Goal: Task Accomplishment & Management: Use online tool/utility

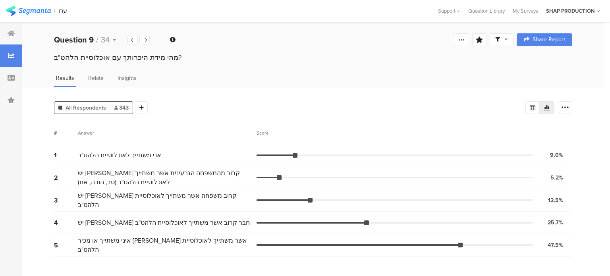
click at [33, 13] on img at bounding box center [28, 11] width 45 height 10
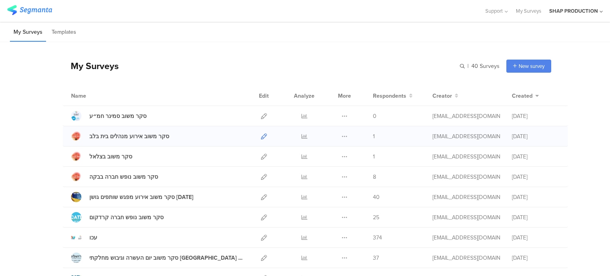
click at [262, 133] on icon at bounding box center [264, 136] width 6 height 6
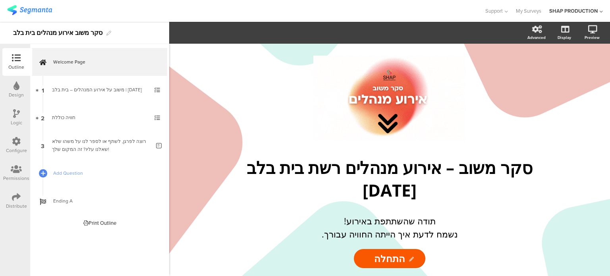
click at [15, 165] on icon at bounding box center [16, 169] width 11 height 9
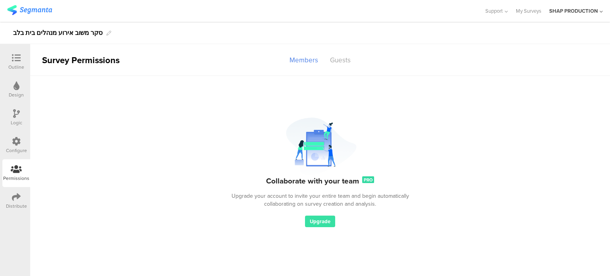
click at [18, 57] on icon at bounding box center [16, 58] width 9 height 9
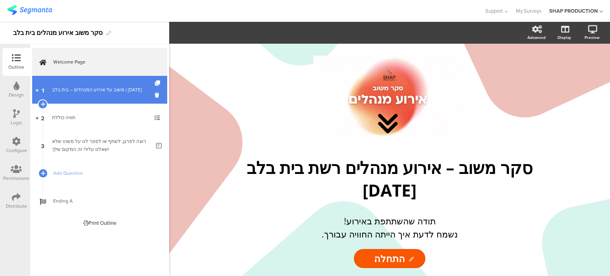
click at [102, 93] on div "משוב על אירוע המנהלים – בית בלב | [DATE]" at bounding box center [99, 90] width 95 height 8
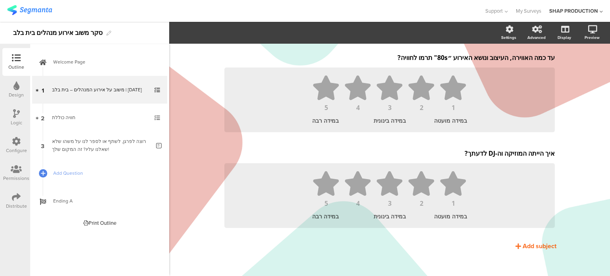
scroll to position [343, 0]
click at [332, 216] on div "במידה רבה" at bounding box center [335, 216] width 46 height 8
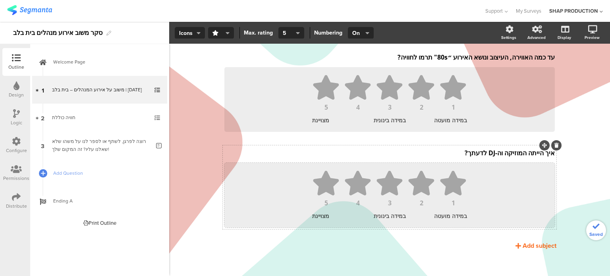
click at [394, 216] on div "במידה בינונית" at bounding box center [390, 216] width 46 height 8
click at [452, 216] on div "במידה מועטה" at bounding box center [444, 216] width 46 height 8
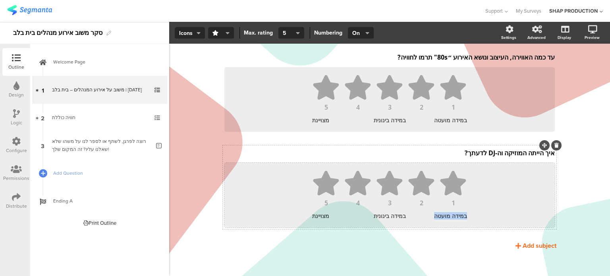
click at [452, 216] on div "במידה מועטה" at bounding box center [444, 216] width 46 height 8
click at [387, 217] on div "במידה בינונית" at bounding box center [390, 216] width 46 height 8
click at [450, 217] on div "במידה מועטה" at bounding box center [444, 216] width 46 height 8
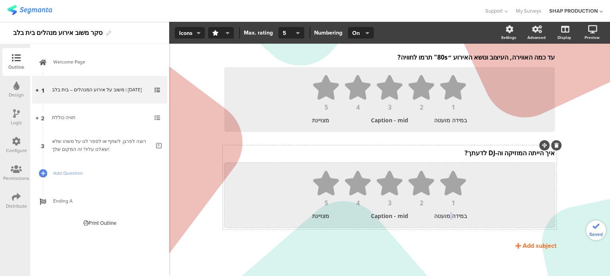
click at [450, 217] on div "במידה מועטה" at bounding box center [444, 216] width 46 height 8
click at [317, 218] on div "מצויינת" at bounding box center [335, 216] width 46 height 8
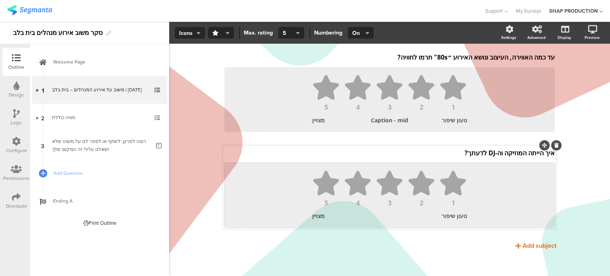
click at [381, 212] on div at bounding box center [390, 216] width 46 height 8
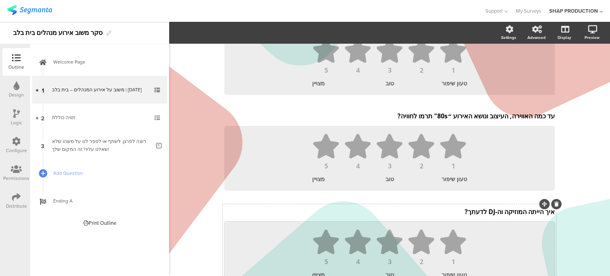
scroll to position [349, 0]
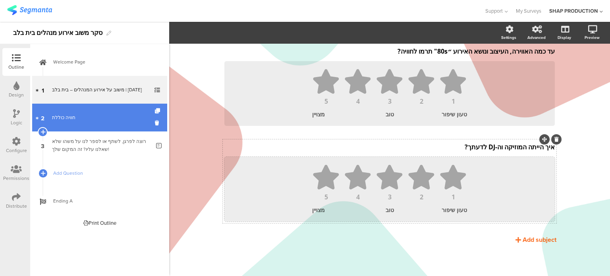
click at [81, 128] on link "2 חוויה כוללת" at bounding box center [99, 118] width 135 height 28
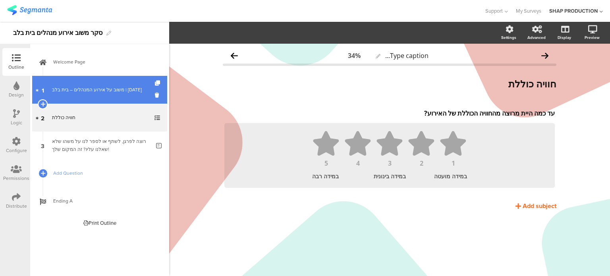
click at [98, 83] on link "1 משוב על אירוע המנהלים – בית בלב | [DATE]" at bounding box center [99, 90] width 135 height 28
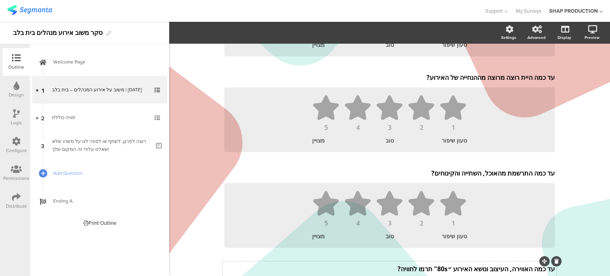
scroll to position [131, 0]
click at [554, 71] on icon at bounding box center [556, 70] width 4 height 5
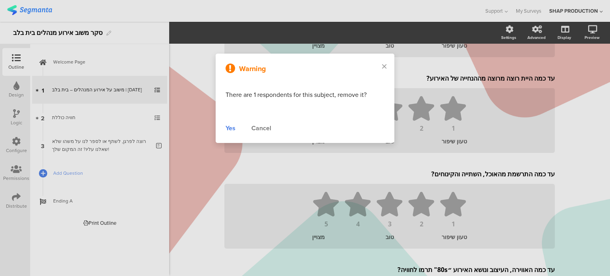
click at [229, 132] on div "Yes" at bounding box center [231, 129] width 10 height 10
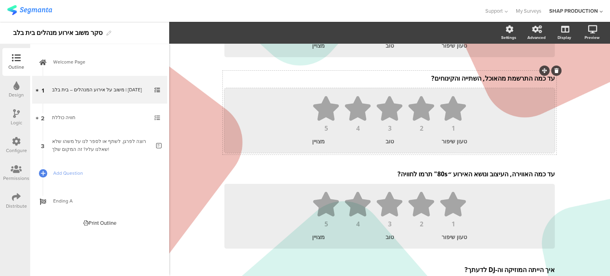
scroll to position [0, 0]
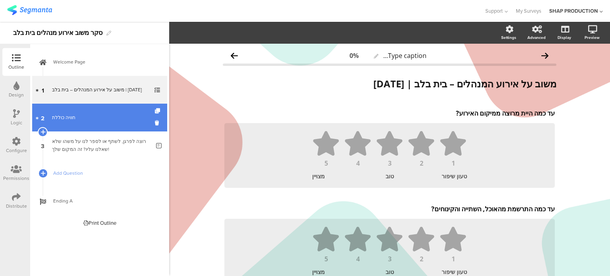
click at [82, 119] on div "חוויה כוללת" at bounding box center [99, 118] width 95 height 8
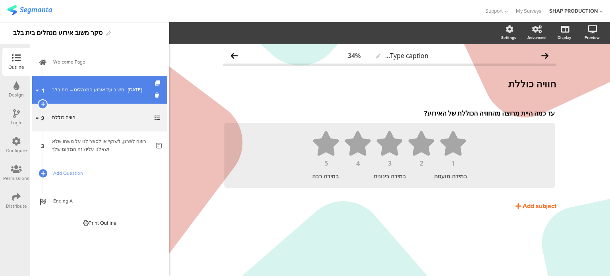
click at [98, 92] on div "משוב על אירוע המנהלים – בית בלב | [DATE]" at bounding box center [99, 90] width 95 height 8
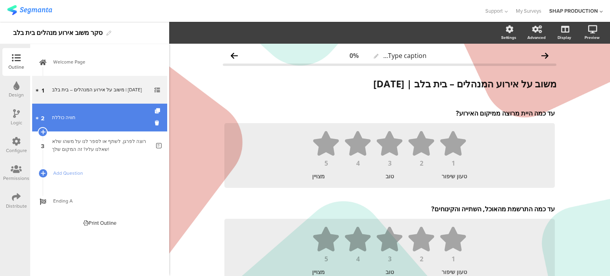
click at [100, 110] on link "2 חוויה כוללת" at bounding box center [99, 118] width 135 height 28
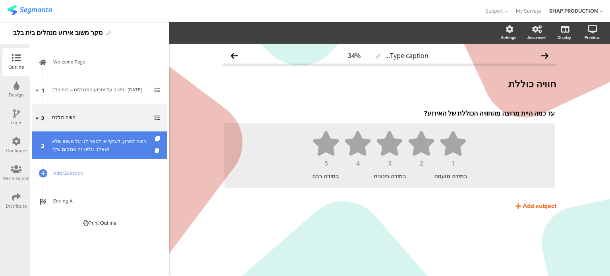
click at [105, 152] on div "רוצה לפרגן, לשתף או לספר לנו על משהו שלא שאלנו עליו? זה המקום שלך!" at bounding box center [101, 145] width 98 height 16
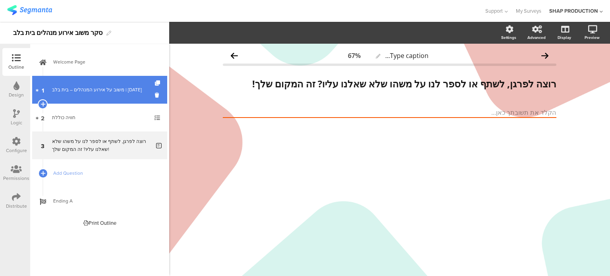
click at [114, 94] on link "1 משוב על אירוע המנהלים – בית בלב | [DATE]" at bounding box center [99, 90] width 135 height 28
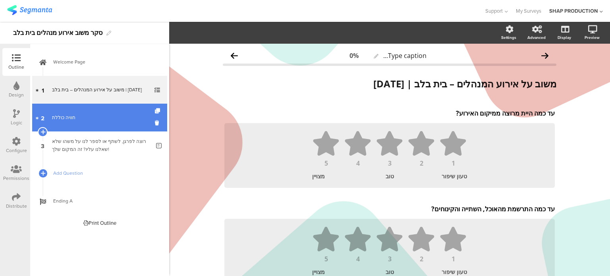
click at [110, 114] on div "חוויה כוללת" at bounding box center [99, 118] width 95 height 8
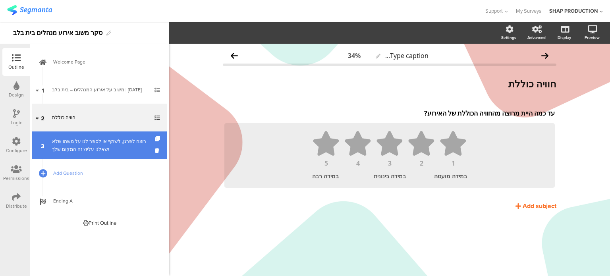
click at [116, 151] on div "רוצה לפרגן, לשתף או לספר לנו על משהו שלא שאלנו עליו? זה המקום שלך!" at bounding box center [101, 145] width 98 height 16
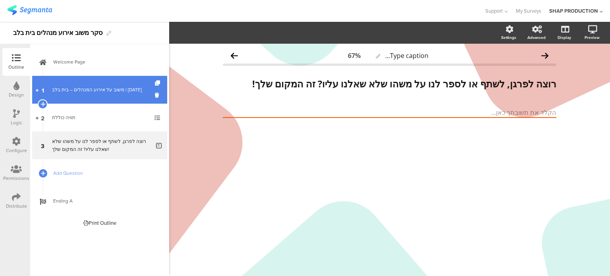
click at [124, 84] on link "1 משוב על אירוע המנהלים – בית בלב | [DATE]" at bounding box center [99, 90] width 135 height 28
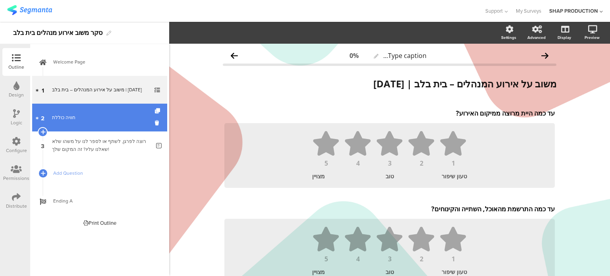
click at [110, 111] on link "2 חוויה כוללת" at bounding box center [99, 118] width 135 height 28
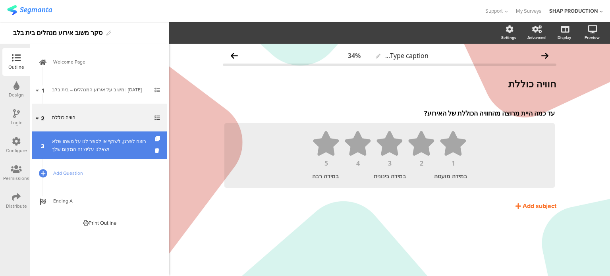
click at [112, 151] on div "רוצה לפרגן, לשתף או לספר לנו על משהו שלא שאלנו עליו? זה המקום שלך!" at bounding box center [101, 145] width 98 height 16
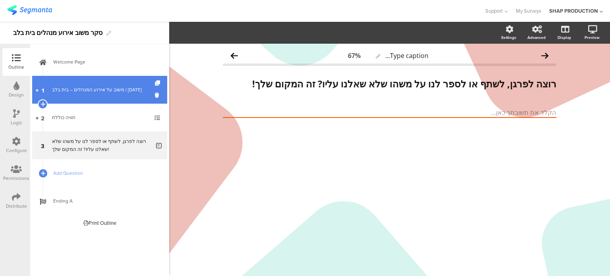
click at [127, 82] on link "1 משוב על אירוע המנהלים – בית בלב | [DATE]" at bounding box center [99, 90] width 135 height 28
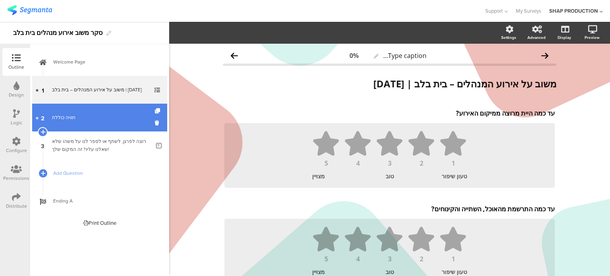
click at [123, 114] on div "חוויה כוללת" at bounding box center [99, 118] width 95 height 8
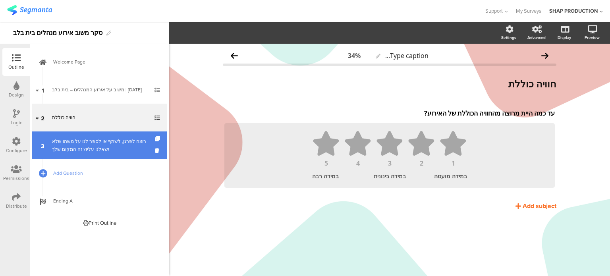
click at [121, 147] on div "רוצה לפרגן, לשתף או לספר לנו על משהו שלא שאלנו עליו? זה המקום שלך!" at bounding box center [101, 145] width 98 height 16
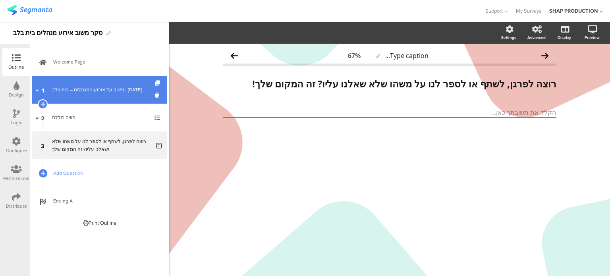
click at [124, 89] on div "משוב על אירוע המנהלים – בית בלב | [DATE]" at bounding box center [99, 90] width 95 height 8
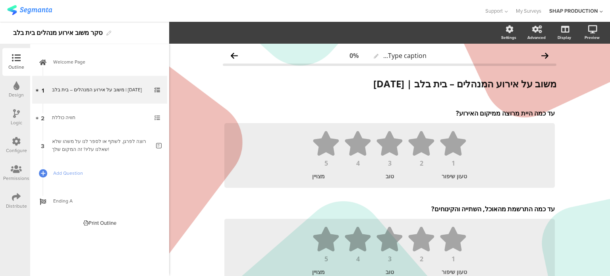
click at [16, 199] on icon at bounding box center [16, 197] width 9 height 9
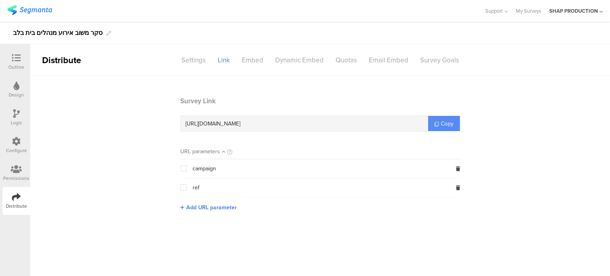
click at [446, 127] on link "Copy" at bounding box center [444, 123] width 32 height 15
click at [17, 58] on icon at bounding box center [16, 58] width 9 height 9
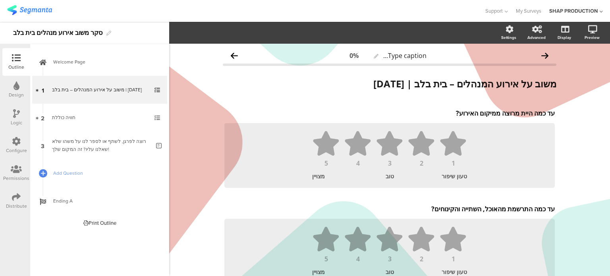
click at [22, 198] on div "Distribute" at bounding box center [16, 201] width 28 height 28
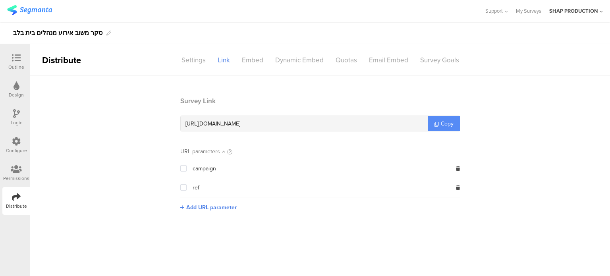
click at [445, 128] on link "Copy" at bounding box center [444, 123] width 32 height 15
